Goal: Information Seeking & Learning: Check status

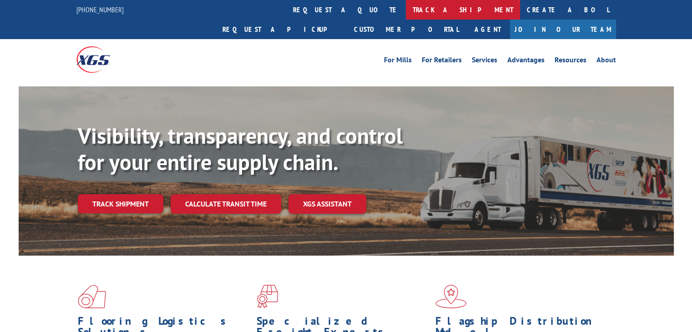
click at [406, 6] on link "track a shipment" at bounding box center [463, 10] width 114 height 20
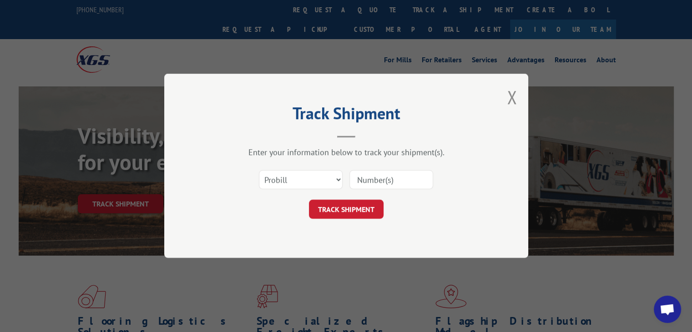
click at [406, 186] on input at bounding box center [391, 180] width 84 height 19
paste input "2846001"
type input "2846001"
click at [359, 201] on button "TRACK SHIPMENT" at bounding box center [346, 209] width 75 height 19
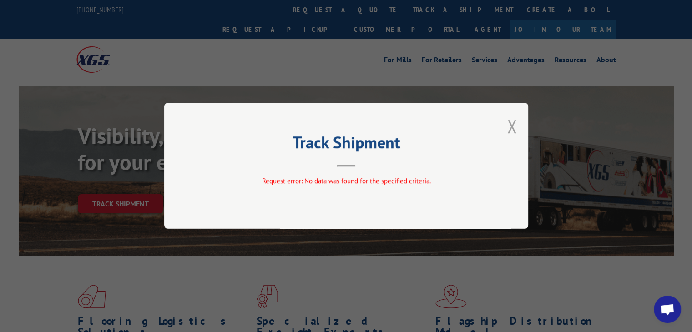
click at [513, 130] on button "Close modal" at bounding box center [512, 126] width 10 height 24
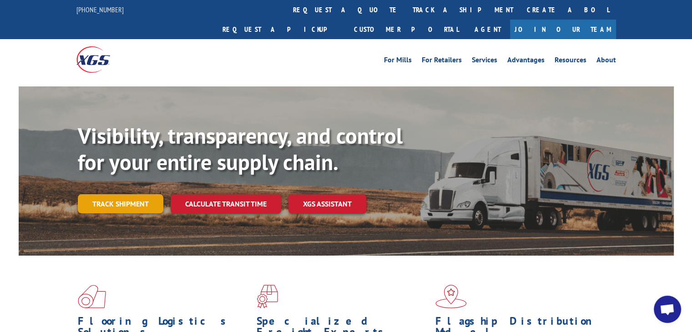
click at [118, 194] on link "Track shipment" at bounding box center [121, 203] width 86 height 19
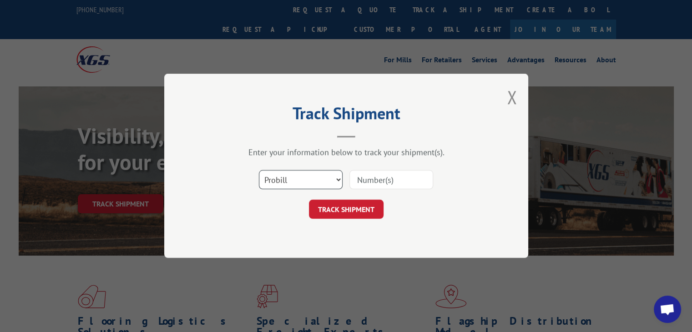
click at [300, 180] on select "Select category... Probill BOL PO" at bounding box center [301, 180] width 84 height 19
select select "bol"
click at [259, 171] on select "Select category... Probill BOL PO" at bounding box center [301, 180] width 84 height 19
click at [388, 179] on input at bounding box center [391, 180] width 84 height 19
paste input "2846001"
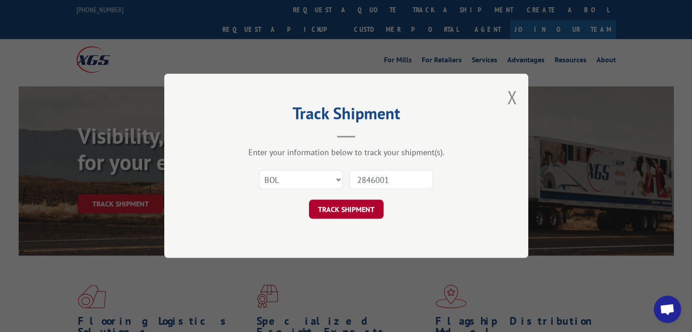
type input "2846001"
click at [365, 212] on button "TRACK SHIPMENT" at bounding box center [346, 209] width 75 height 19
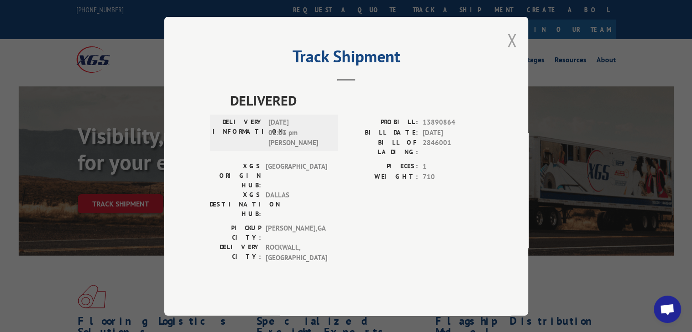
click at [510, 52] on button "Close modal" at bounding box center [512, 40] width 10 height 24
